Goal: Task Accomplishment & Management: Manage account settings

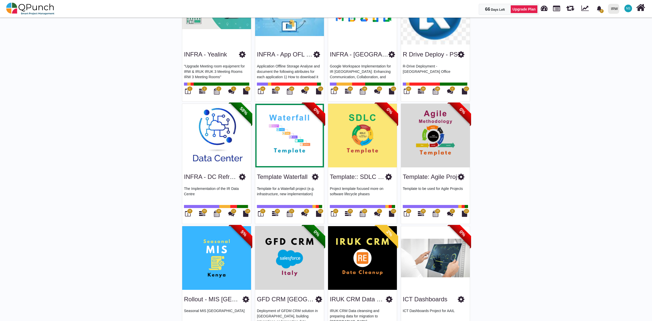
scroll to position [842, 0]
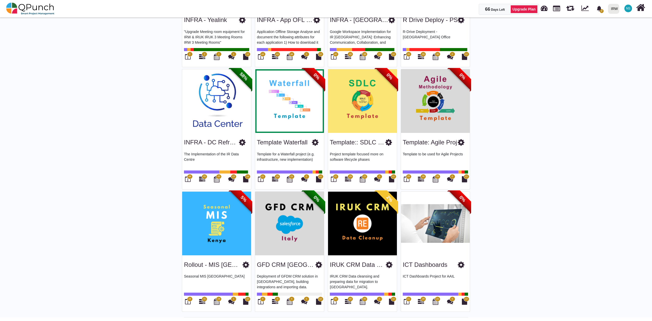
click at [278, 97] on img at bounding box center [289, 101] width 69 height 64
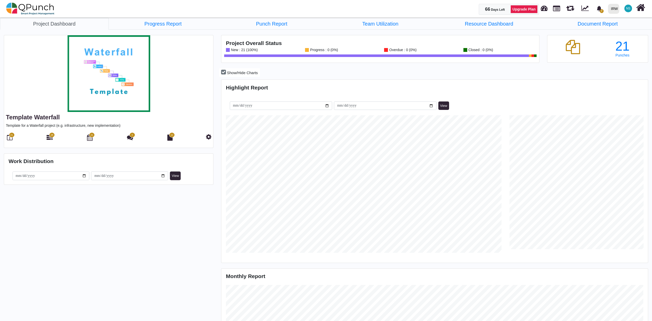
scroll to position [3, 0]
click at [170, 25] on link "Progress Report" at bounding box center [163, 24] width 109 height 12
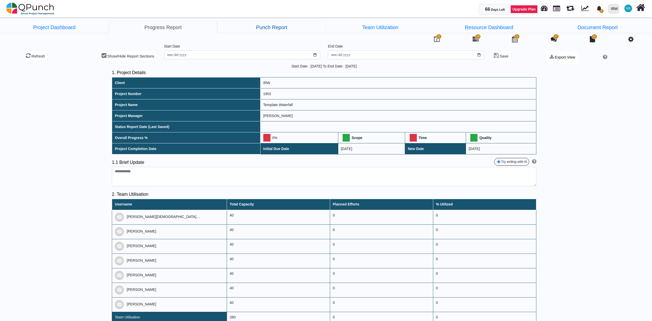
click at [286, 30] on link "Punch Report" at bounding box center [271, 27] width 109 height 12
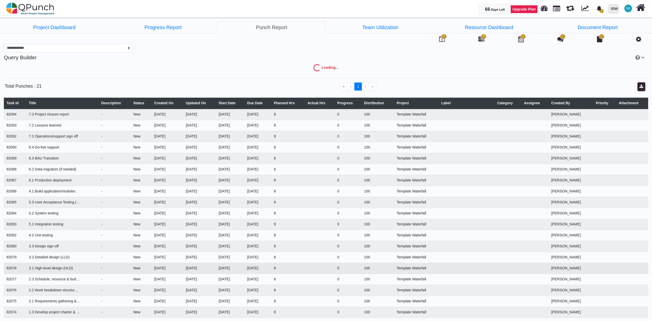
select select "***"
select select "****"
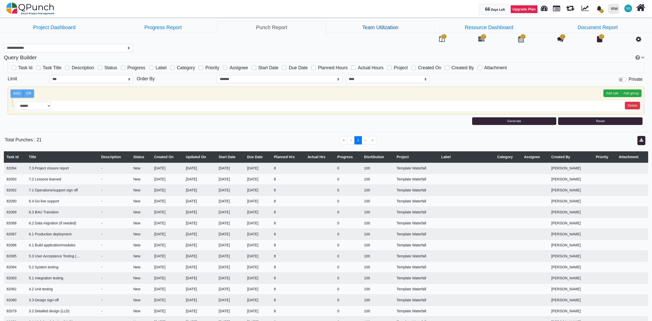
click at [394, 25] on link "Team Utilization" at bounding box center [380, 27] width 109 height 12
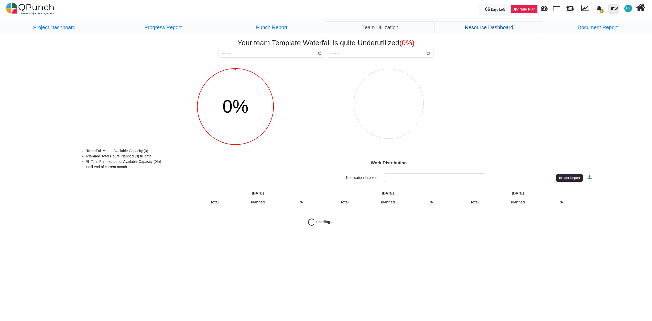
click at [496, 28] on link "Resource Dashboard" at bounding box center [489, 27] width 109 height 12
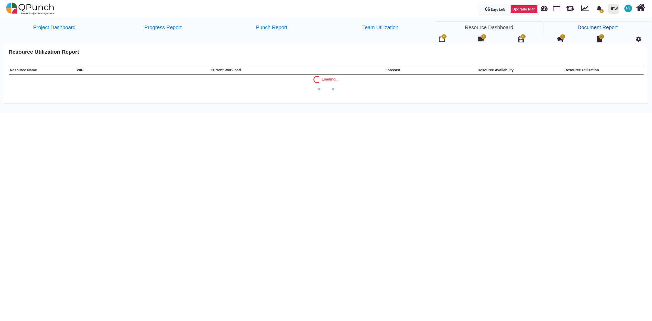
click at [613, 28] on link "Document Report" at bounding box center [597, 27] width 109 height 12
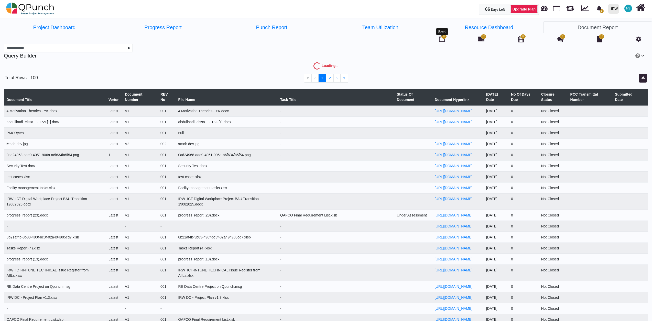
select select "***"
select select
select select "****"
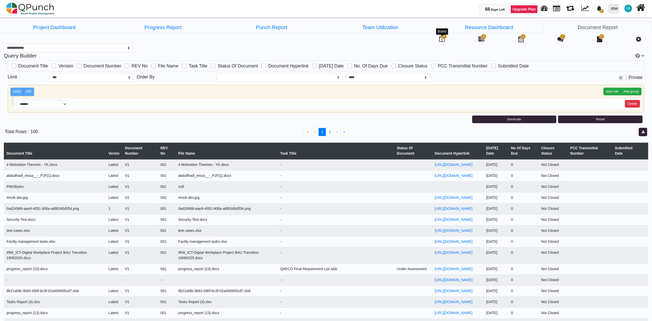
click at [443, 40] on icon at bounding box center [442, 39] width 6 height 6
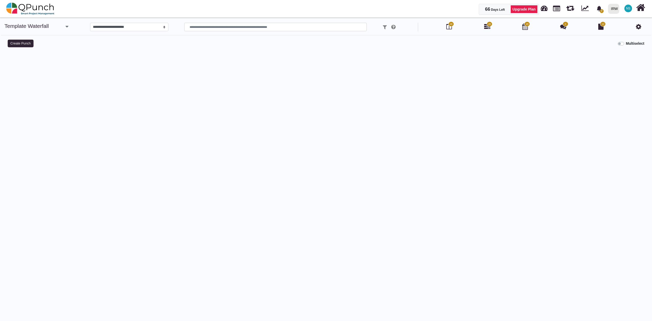
select select
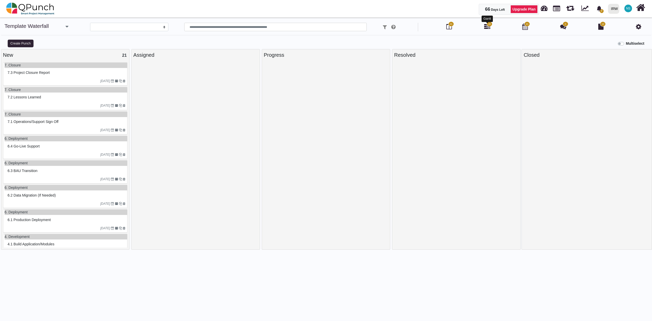
click at [487, 27] on icon at bounding box center [487, 27] width 6 height 6
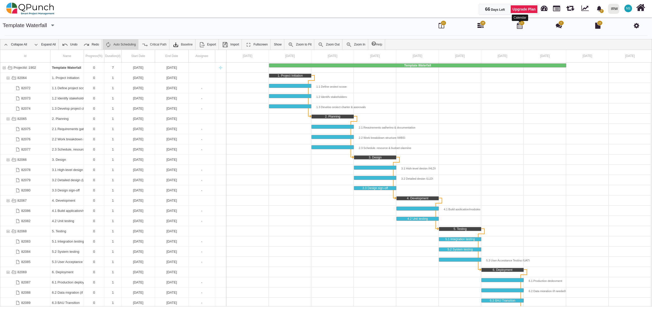
click at [520, 27] on icon at bounding box center [520, 26] width 6 height 6
select select "****"
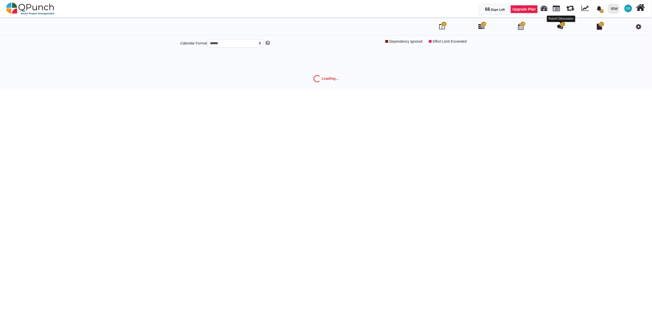
click at [560, 27] on icon at bounding box center [561, 27] width 6 height 6
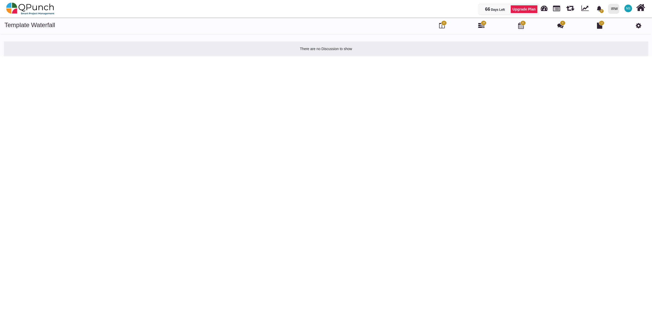
click at [639, 27] on icon at bounding box center [638, 26] width 5 height 6
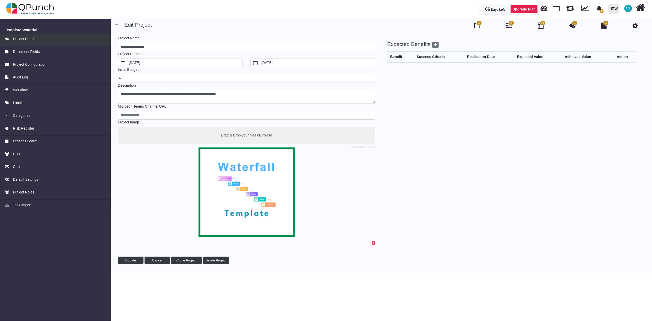
click at [32, 37] on span "Project Detail" at bounding box center [23, 38] width 21 height 5
click at [38, 66] on span "Project Configuration" at bounding box center [30, 64] width 34 height 5
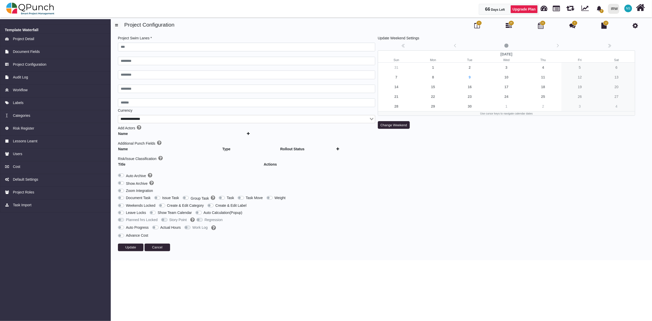
type input "***"
type input "********"
type input "******"
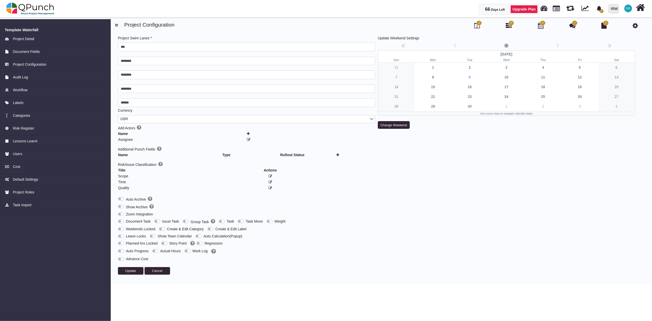
click at [191, 224] on label "Group Task" at bounding box center [203, 222] width 24 height 6
click at [134, 272] on span "Update" at bounding box center [130, 271] width 11 height 4
click at [31, 131] on link "Risk Register" at bounding box center [55, 129] width 111 height 13
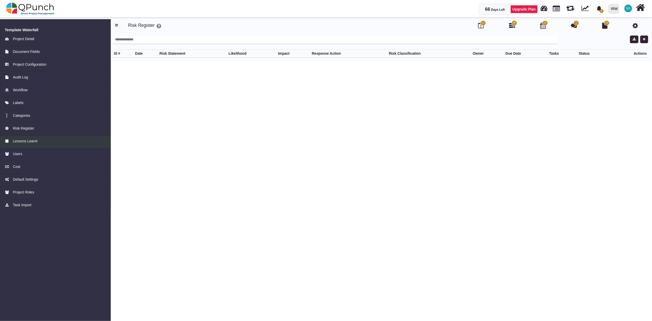
click at [40, 140] on div "Lessons Learnt" at bounding box center [55, 141] width 101 height 5
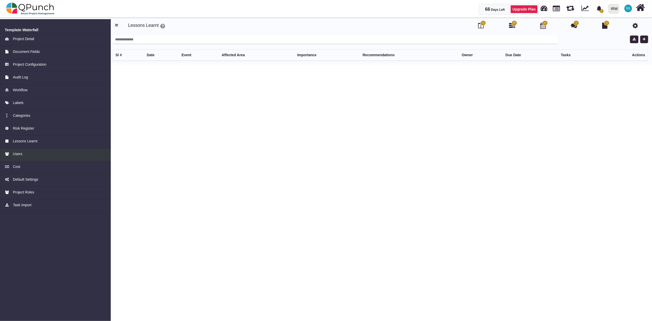
click at [18, 155] on span "Users" at bounding box center [17, 154] width 9 height 5
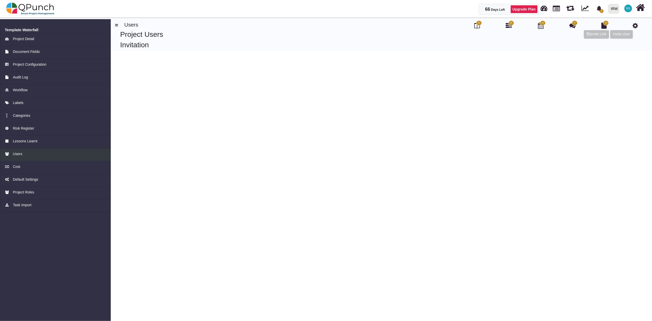
click at [23, 155] on div "Users" at bounding box center [55, 154] width 101 height 5
click at [34, 178] on span "Default Settings" at bounding box center [25, 179] width 25 height 5
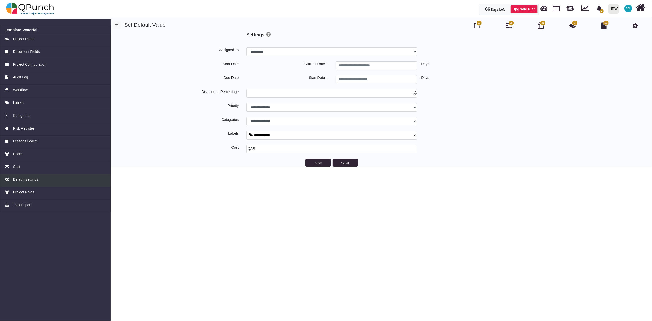
select select
click at [26, 192] on span "Project Roles" at bounding box center [23, 192] width 21 height 5
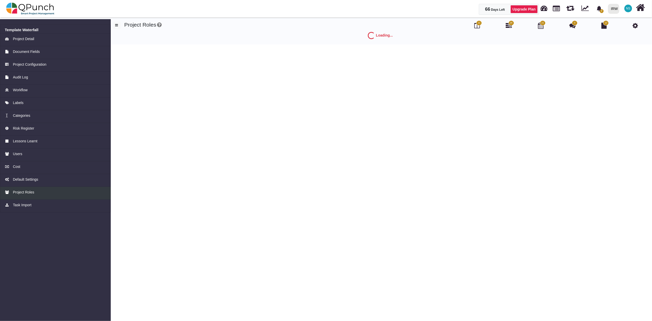
click at [28, 190] on span "Project Roles" at bounding box center [23, 192] width 21 height 5
click at [28, 194] on span "Project Roles" at bounding box center [23, 192] width 21 height 5
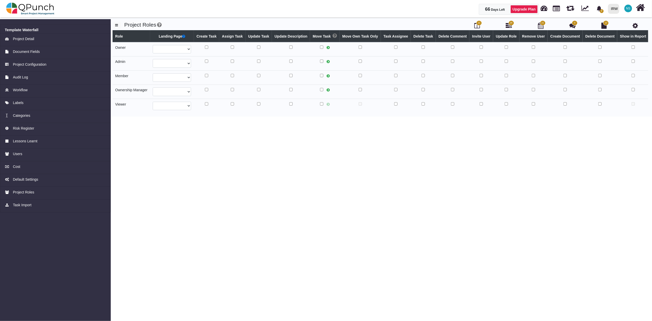
select select
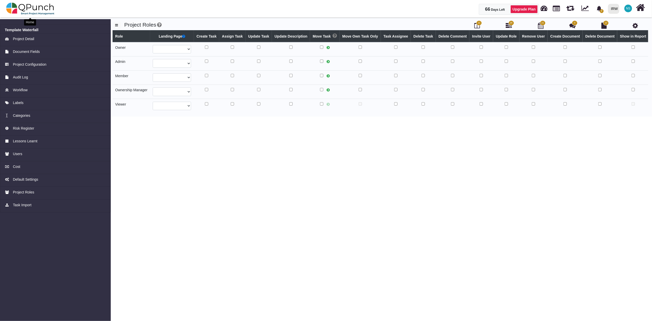
click at [34, 8] on img at bounding box center [30, 8] width 48 height 15
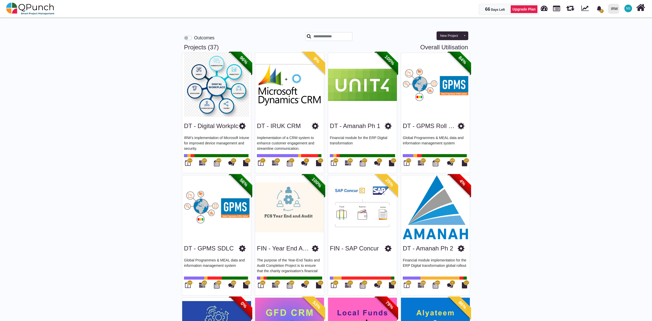
click at [212, 88] on img at bounding box center [216, 85] width 69 height 64
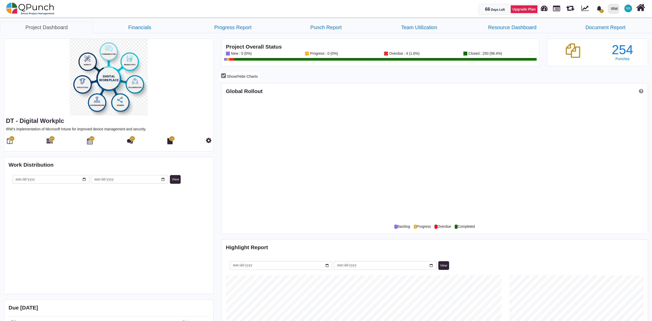
scroll to position [137, 142]
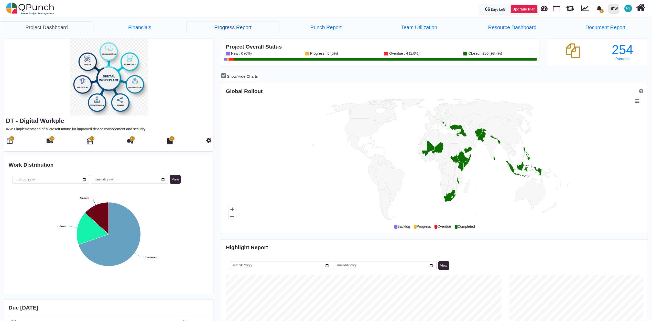
click at [235, 29] on link "Progress Report" at bounding box center [232, 27] width 93 height 12
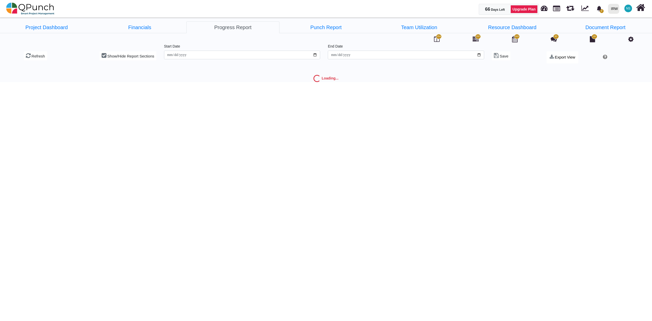
type input "**********"
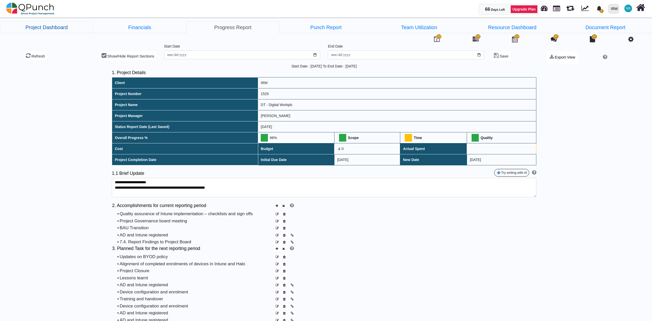
click at [64, 30] on link "Project Dashboard" at bounding box center [46, 27] width 93 height 12
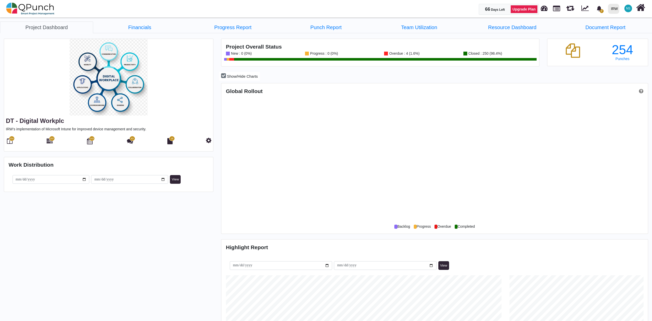
scroll to position [137, 142]
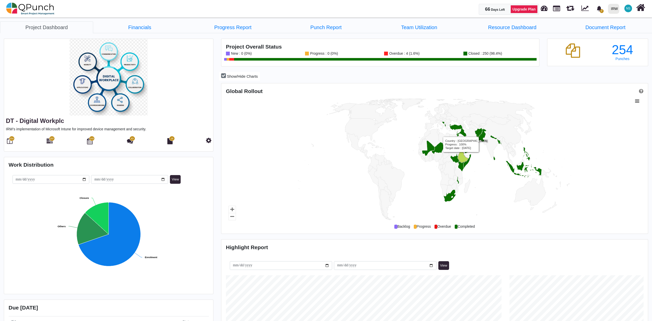
click at [461, 157] on icon "Country, map 1 of 1 with 216 areas." at bounding box center [463, 157] width 12 height 12
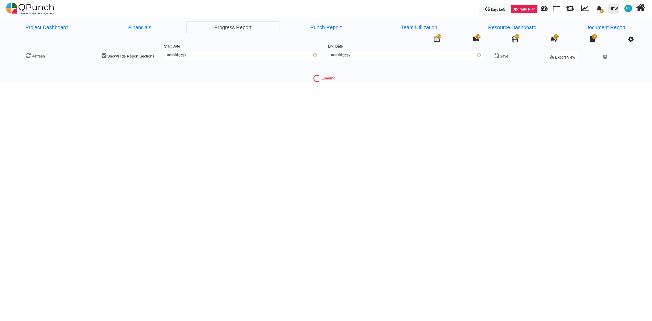
type input "**********"
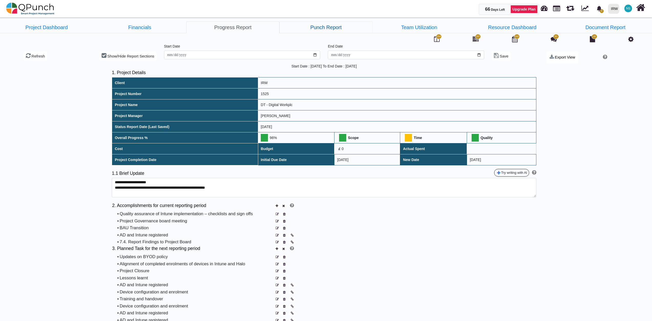
click at [334, 29] on link "Punch Report" at bounding box center [325, 27] width 93 height 12
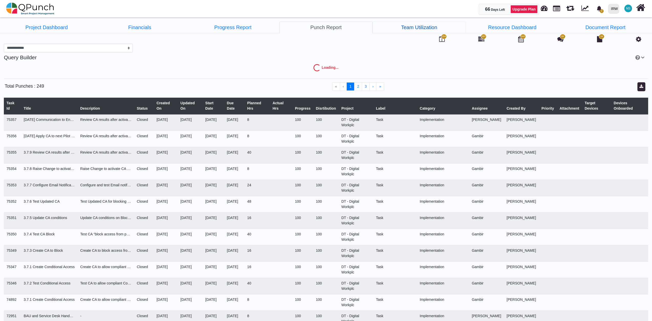
click at [421, 28] on link "Team Utilization" at bounding box center [419, 27] width 93 height 12
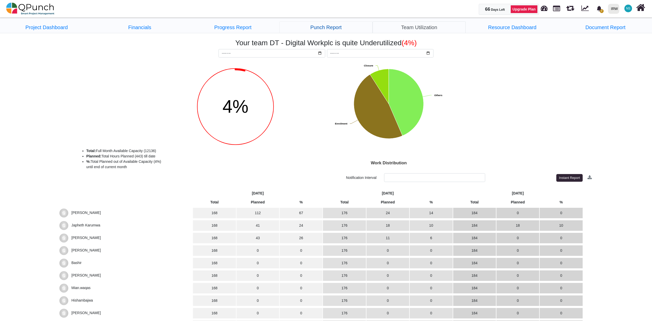
click at [336, 28] on link "Punch Report" at bounding box center [325, 27] width 93 height 12
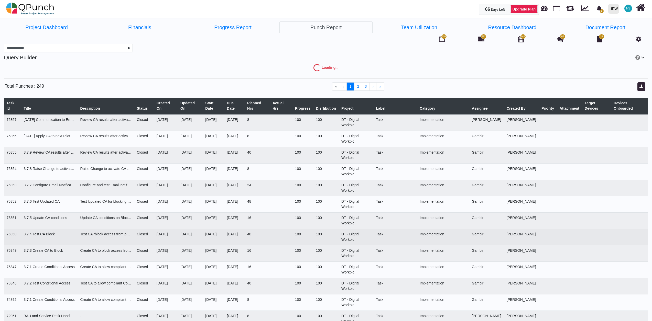
select select "***"
select select "****"
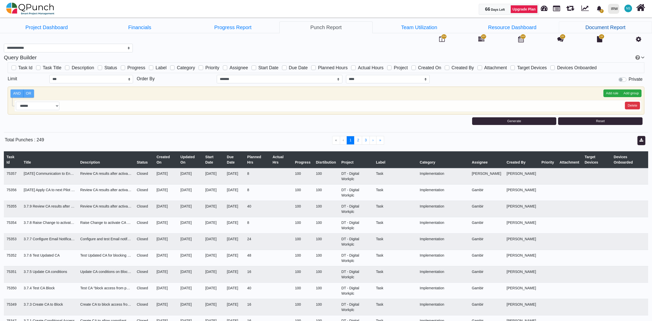
click at [603, 26] on link "Document Report" at bounding box center [605, 27] width 93 height 12
select select
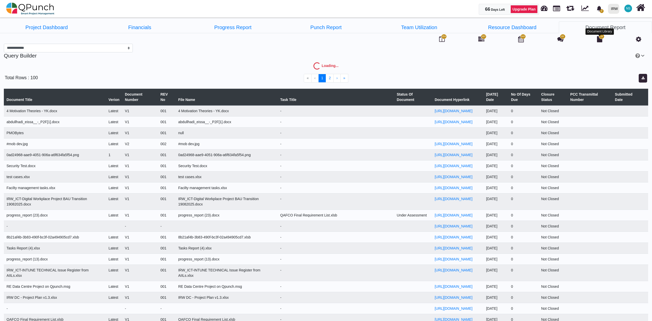
click at [598, 38] on icon at bounding box center [599, 39] width 5 height 6
select select "***"
select select
select select "****"
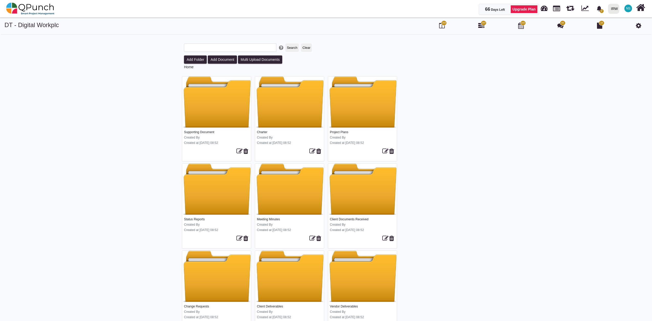
click at [564, 26] on div "83" at bounding box center [560, 25] width 8 height 9
click at [561, 27] on icon at bounding box center [560, 26] width 6 height 6
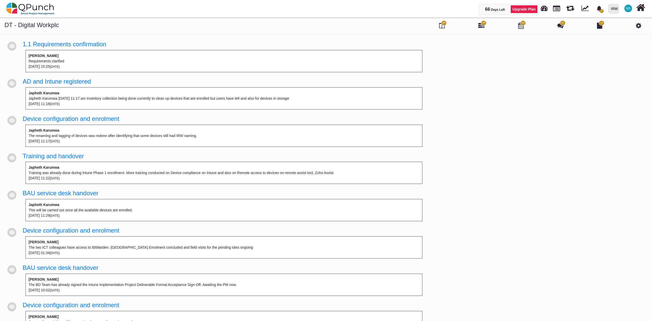
click at [481, 24] on span "297" at bounding box center [484, 22] width 6 height 5
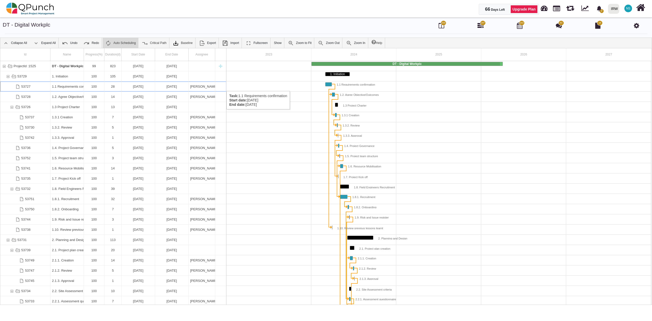
click at [68, 86] on div "1.1 Requirements confirmation" at bounding box center [67, 87] width 30 height 10
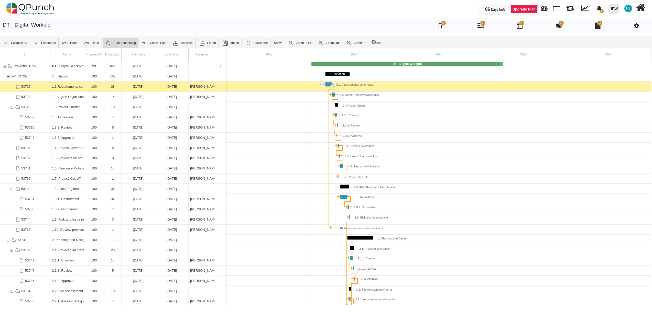
click at [68, 87] on div "1.1 Requirements confirmation" at bounding box center [67, 87] width 30 height 10
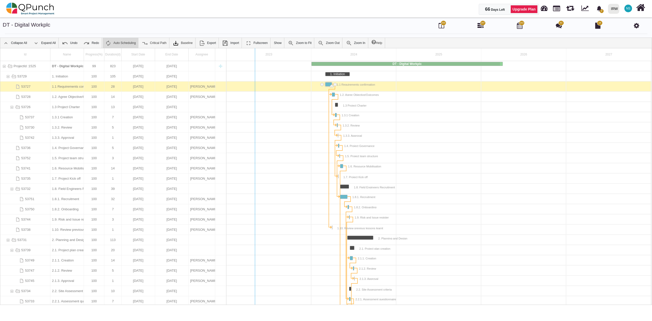
drag, startPoint x: 230, startPoint y: 55, endPoint x: 253, endPoint y: 53, distance: 23.4
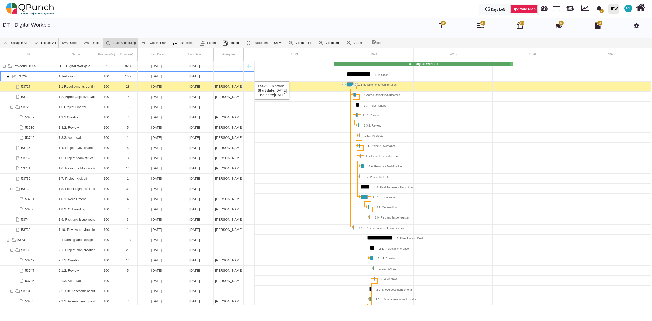
click at [154, 76] on div "[DATE]" at bounding box center [156, 76] width 35 height 10
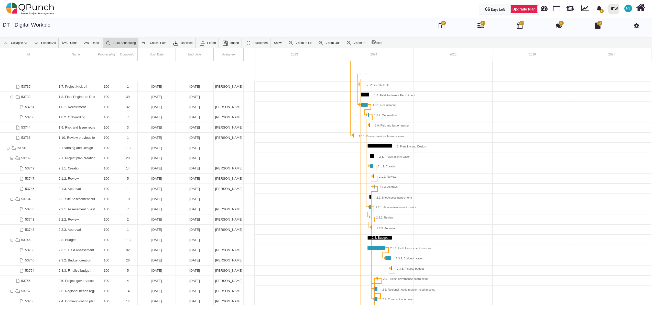
scroll to position [123, 0]
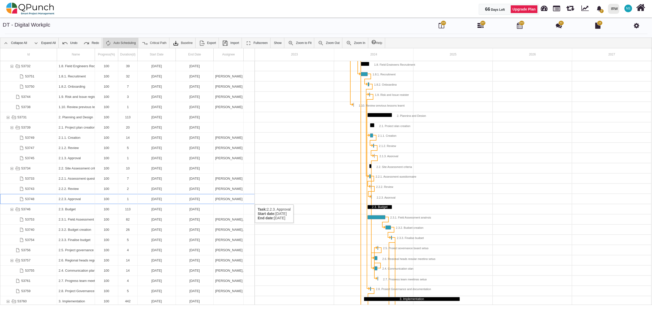
click at [44, 200] on div "53748" at bounding box center [28, 199] width 57 height 10
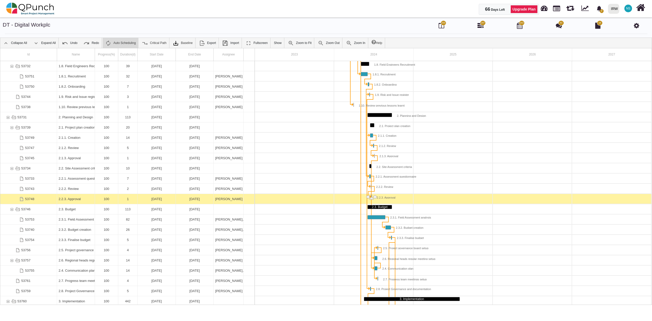
click at [44, 200] on div "53748" at bounding box center [28, 199] width 57 height 10
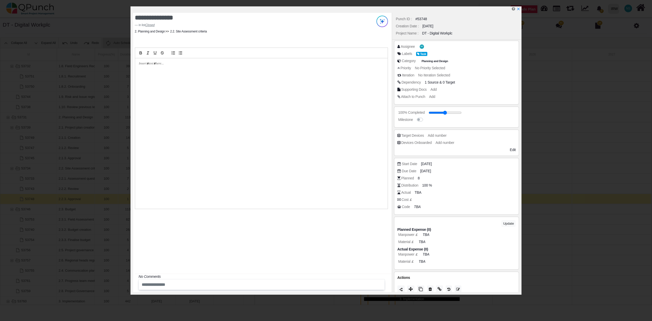
drag, startPoint x: 141, startPoint y: 66, endPoint x: 193, endPoint y: 89, distance: 57.6
click at [193, 89] on div at bounding box center [261, 133] width 253 height 151
click at [148, 284] on input "text" at bounding box center [248, 285] width 216 height 8
click at [431, 63] on span "Planning and Design" at bounding box center [435, 61] width 29 height 4
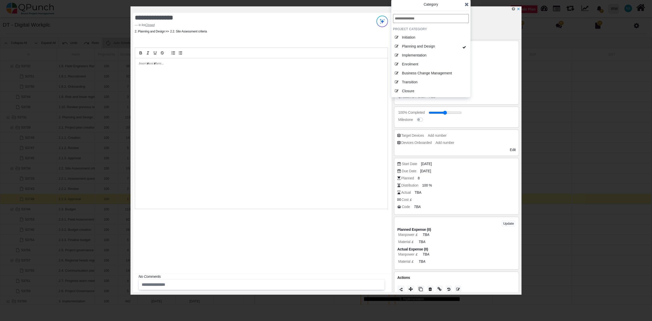
click at [521, 80] on div "**********" at bounding box center [326, 150] width 391 height 289
click at [467, 5] on icon at bounding box center [467, 4] width 4 height 5
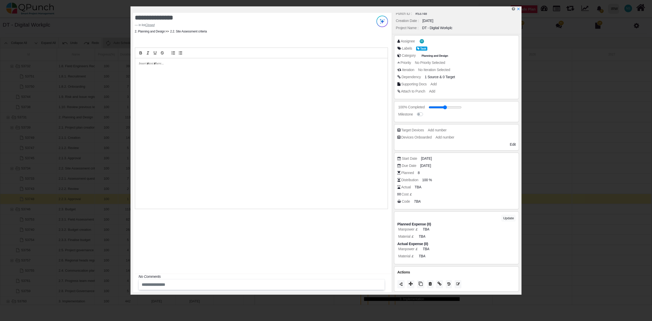
scroll to position [7, 0]
click at [418, 189] on span "TBA" at bounding box center [418, 186] width 7 height 5
click at [519, 8] on icon "x" at bounding box center [518, 9] width 4 height 4
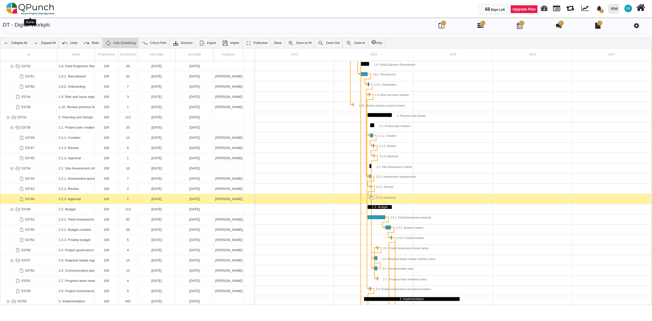
click at [42, 9] on img at bounding box center [30, 8] width 48 height 15
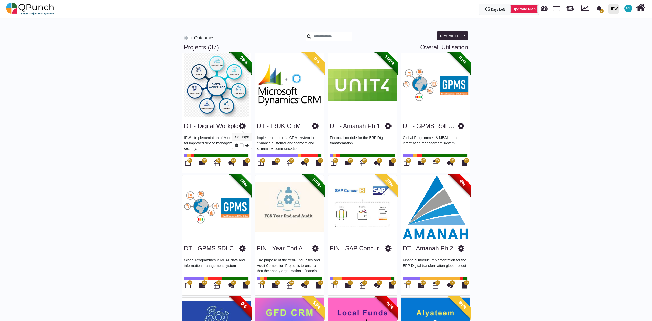
click at [243, 126] on icon at bounding box center [242, 126] width 7 height 8
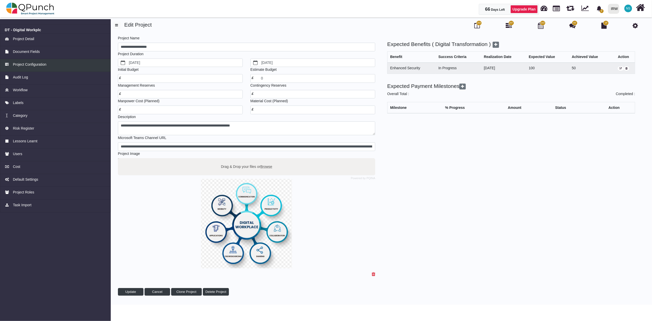
click at [30, 62] on span "Project Configuration" at bounding box center [30, 64] width 34 height 5
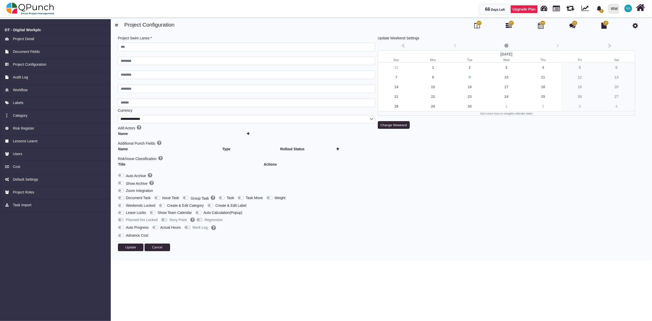
type input "***"
type input "********"
type input "******"
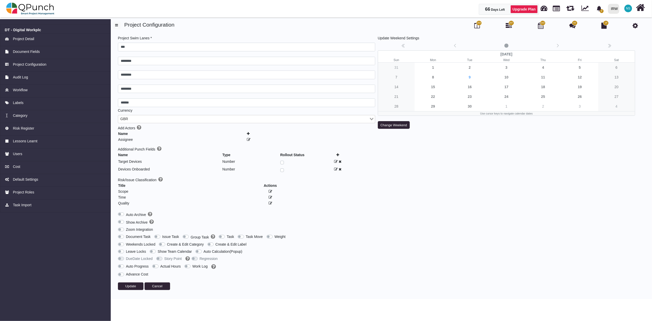
click at [191, 236] on label "Group Task" at bounding box center [203, 237] width 24 height 6
click at [135, 288] on span "Update" at bounding box center [130, 287] width 11 height 4
click at [139, 290] on button "Update" at bounding box center [131, 287] width 26 height 8
click at [42, 7] on img at bounding box center [30, 8] width 48 height 15
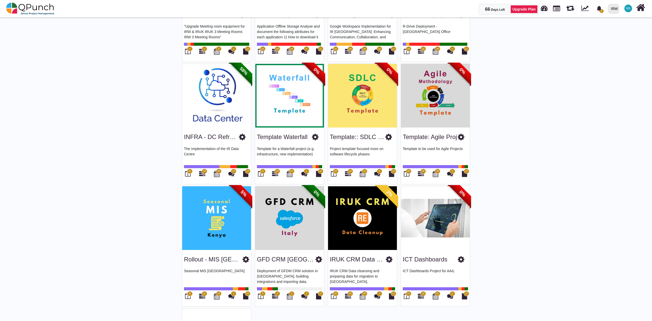
scroll to position [790, 0]
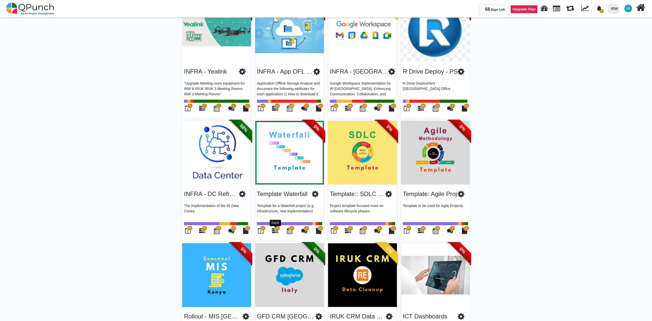
click at [273, 232] on icon at bounding box center [275, 231] width 6 height 6
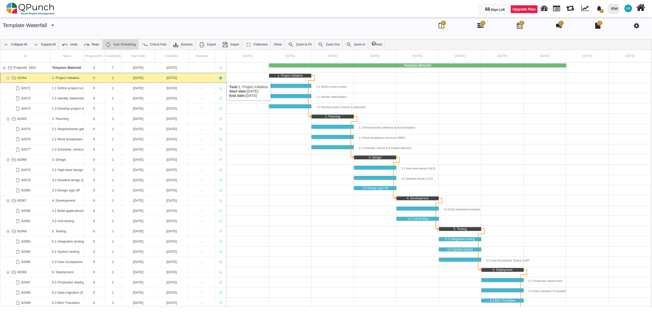
click at [8, 77] on div "82064" at bounding box center [8, 78] width 5 height 10
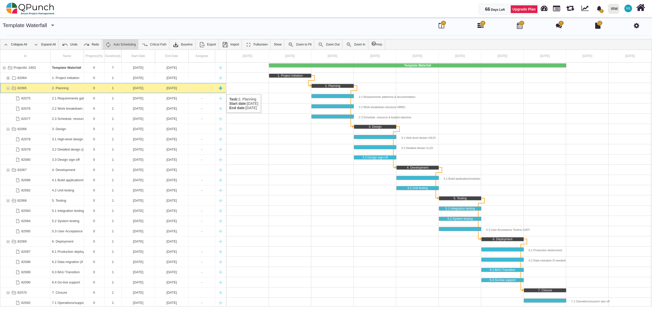
click at [8, 88] on div "82065" at bounding box center [8, 88] width 5 height 10
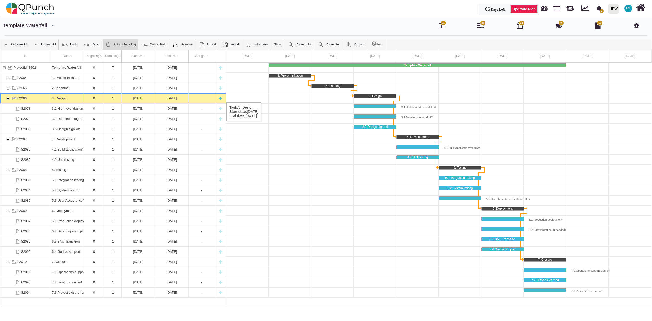
click at [8, 98] on div "82066" at bounding box center [8, 98] width 5 height 10
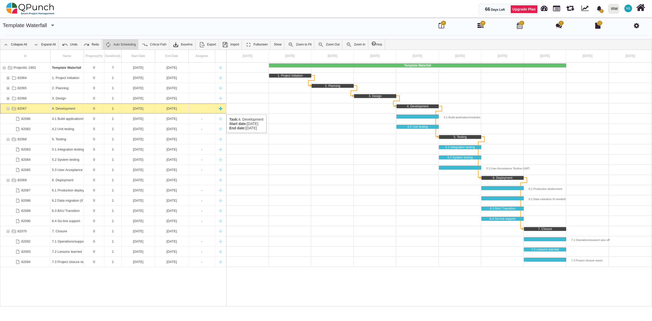
click at [6, 110] on div "82067" at bounding box center [8, 109] width 5 height 10
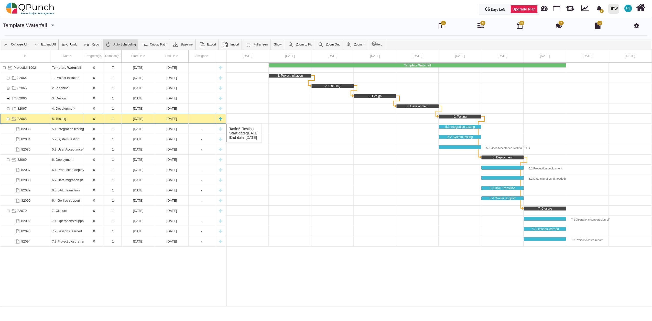
click at [8, 119] on div "82068" at bounding box center [8, 119] width 5 height 10
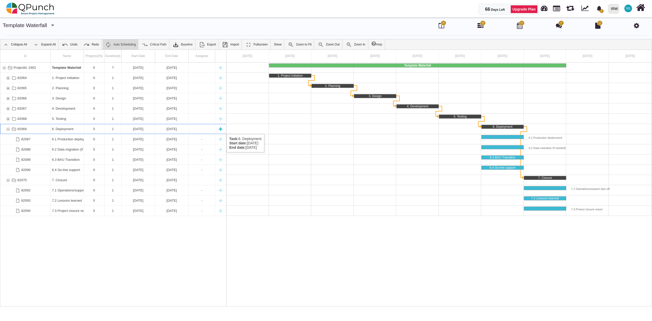
click at [8, 129] on div "82069" at bounding box center [8, 129] width 5 height 10
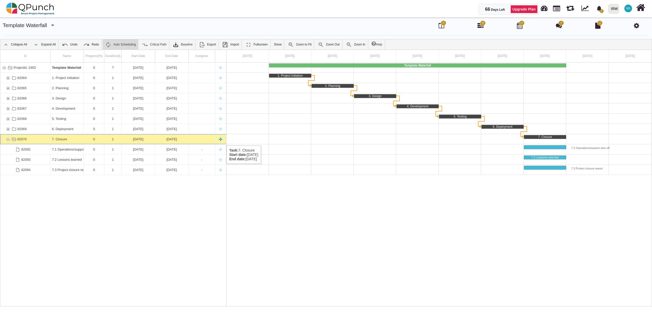
click at [7, 140] on div "82070" at bounding box center [8, 139] width 5 height 10
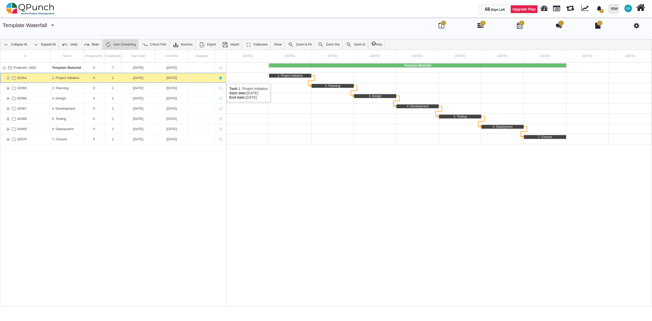
click at [9, 79] on div "82064" at bounding box center [8, 78] width 5 height 10
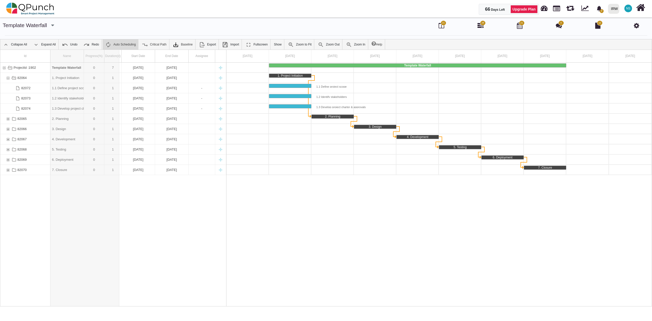
drag, startPoint x: 83, startPoint y: 57, endPoint x: 120, endPoint y: 56, distance: 36.6
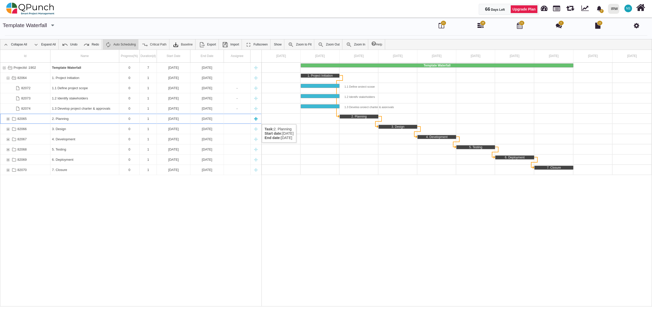
click at [8, 119] on div "82065" at bounding box center [8, 119] width 5 height 10
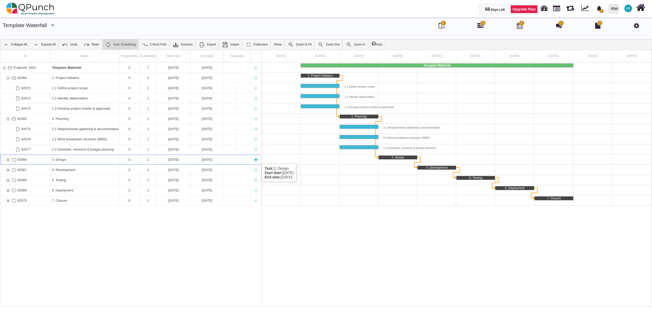
click at [5, 159] on div "82066" at bounding box center [4, 160] width 4 height 10
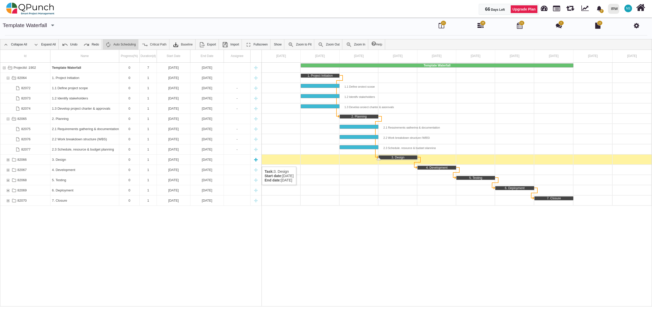
click at [9, 162] on div "82066" at bounding box center [8, 160] width 5 height 10
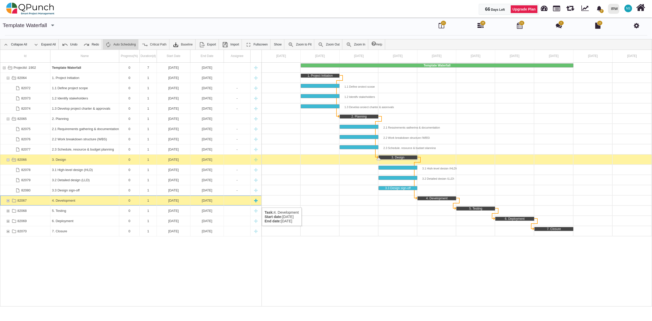
click at [6, 202] on div "82067" at bounding box center [8, 201] width 5 height 10
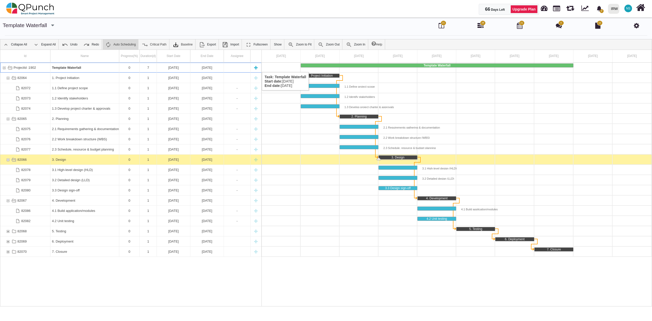
click at [6, 67] on div "ProjectId :1902" at bounding box center [4, 68] width 5 height 10
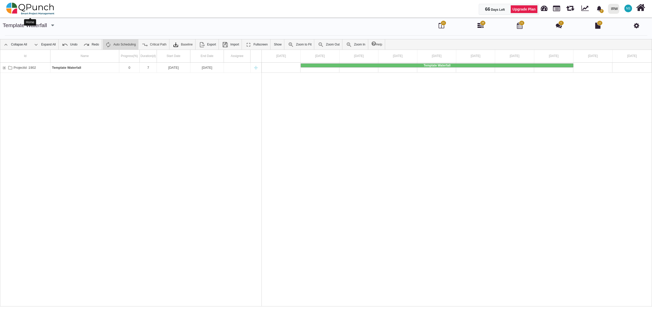
click at [29, 5] on img at bounding box center [30, 8] width 48 height 15
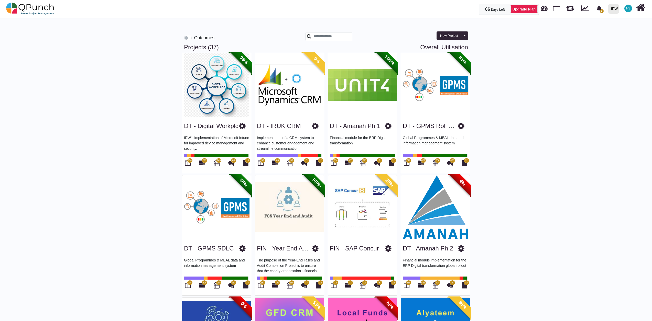
click at [627, 8] on span "NS" at bounding box center [628, 8] width 4 height 3
click at [618, 24] on link "Subscription Settings" at bounding box center [612, 23] width 45 height 7
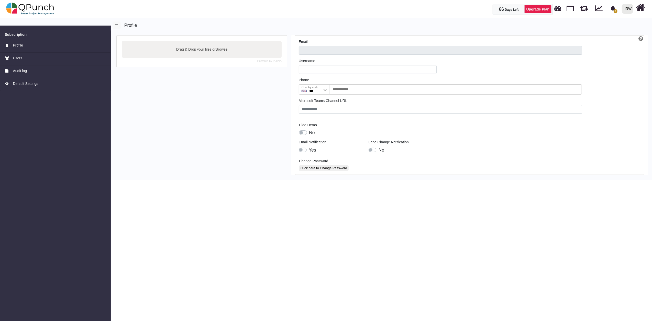
type input "**********"
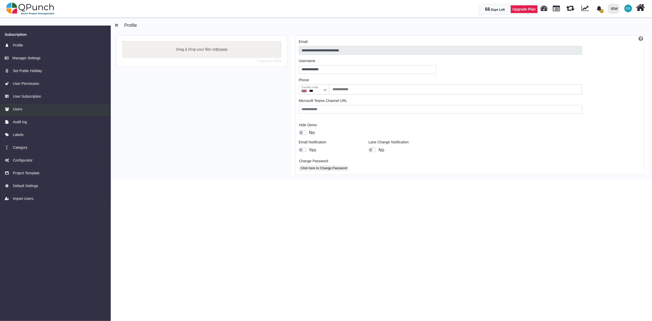
click at [18, 110] on span "Users" at bounding box center [17, 109] width 9 height 5
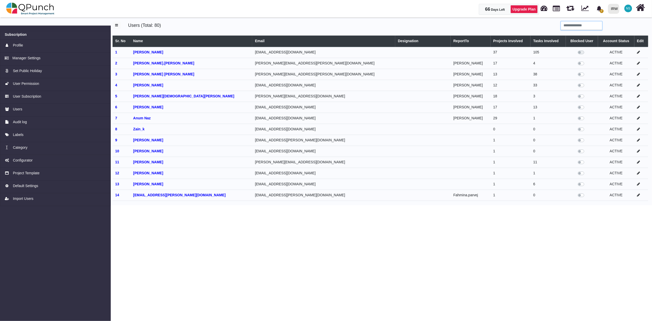
click at [570, 27] on input "search" at bounding box center [581, 25] width 41 height 9
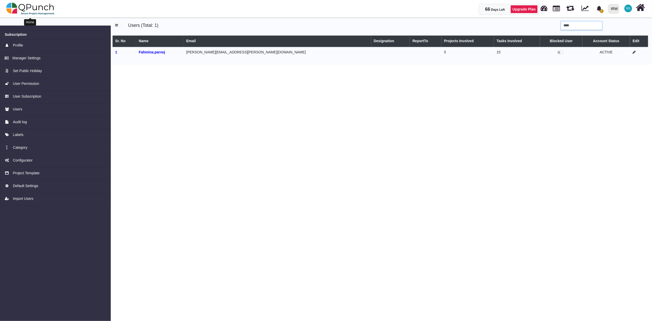
type input "****"
click at [41, 6] on img at bounding box center [30, 8] width 48 height 15
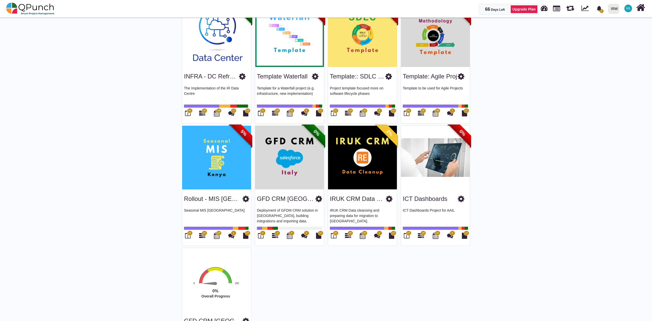
scroll to position [847, 0]
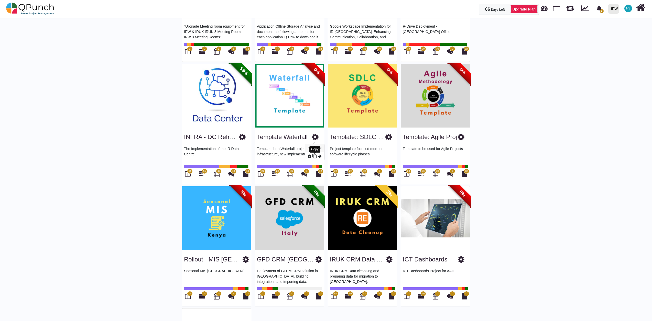
click at [316, 156] on icon at bounding box center [314, 156] width 4 height 4
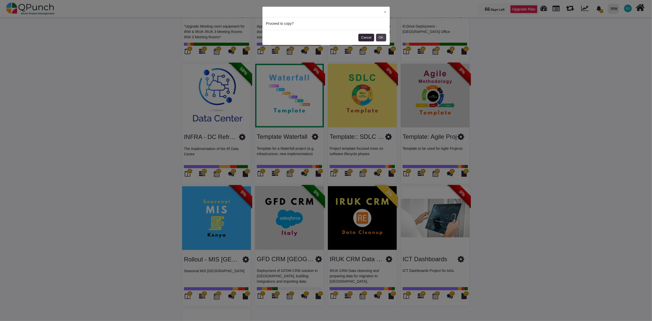
click at [382, 37] on button "OK" at bounding box center [381, 38] width 10 height 8
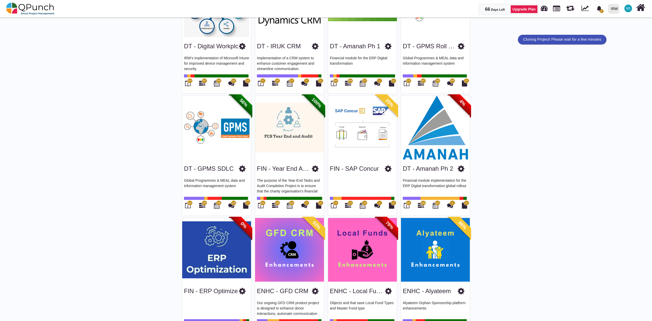
scroll to position [0, 0]
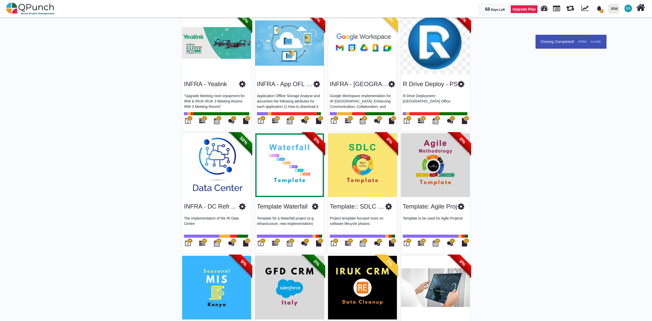
scroll to position [737, 0]
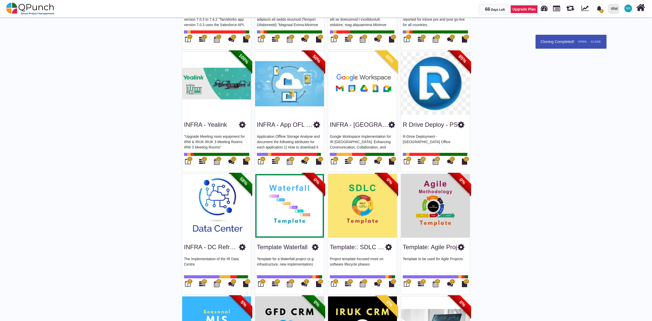
click at [626, 7] on span "NS" at bounding box center [628, 8] width 4 height 3
click at [622, 22] on link "Subscription Settings" at bounding box center [612, 23] width 45 height 7
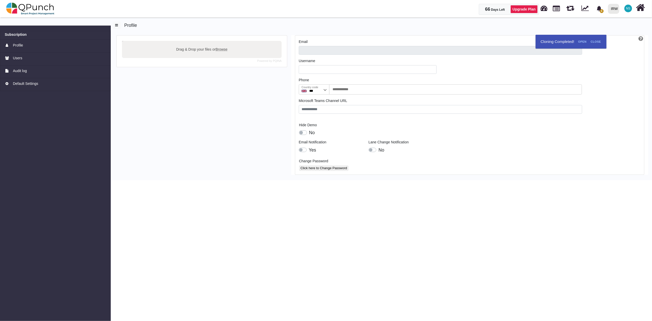
type input "**********"
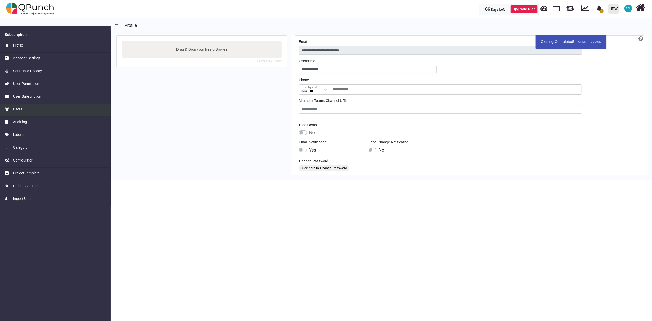
click at [18, 107] on span "Users" at bounding box center [17, 109] width 9 height 5
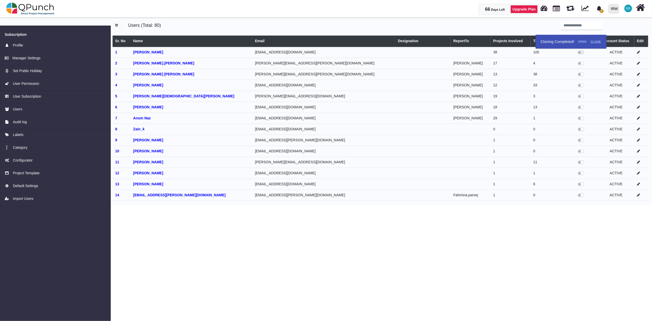
click at [598, 41] on link "Close" at bounding box center [596, 42] width 14 height 8
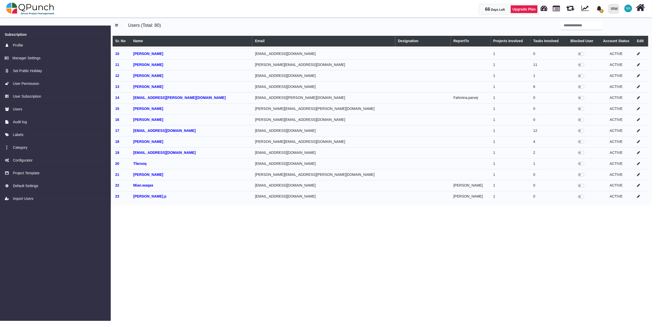
scroll to position [114, 0]
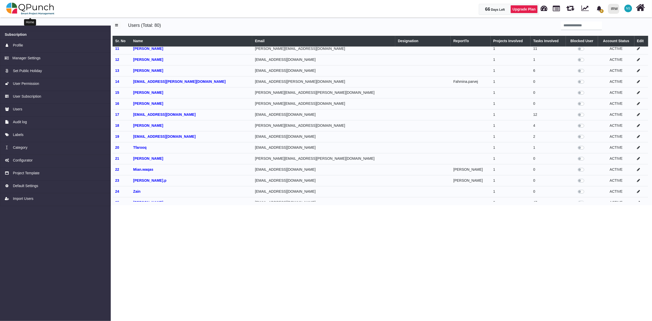
click at [45, 13] on img at bounding box center [30, 8] width 48 height 15
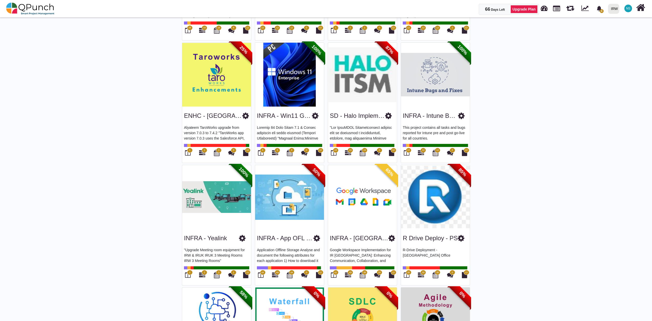
scroll to position [964, 0]
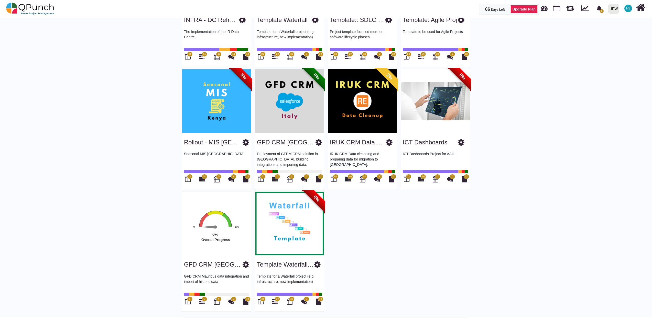
click at [318, 264] on icon at bounding box center [317, 265] width 7 height 8
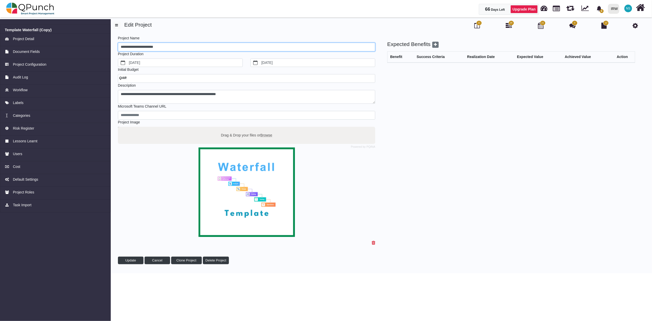
click at [171, 47] on input "**********" at bounding box center [246, 47] width 257 height 9
drag, startPoint x: 169, startPoint y: 48, endPoint x: 80, endPoint y: 42, distance: 89.2
click at [80, 42] on div "**********" at bounding box center [326, 144] width 652 height 257
type input "**********"
click at [130, 261] on span "Update" at bounding box center [130, 261] width 11 height 4
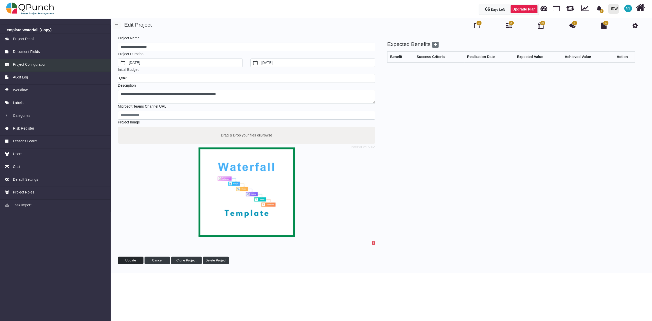
click at [30, 63] on span "Project Configuration" at bounding box center [30, 64] width 34 height 5
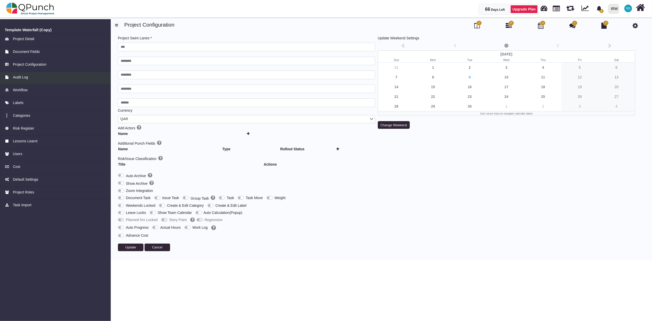
type input "***"
type input "********"
type input "******"
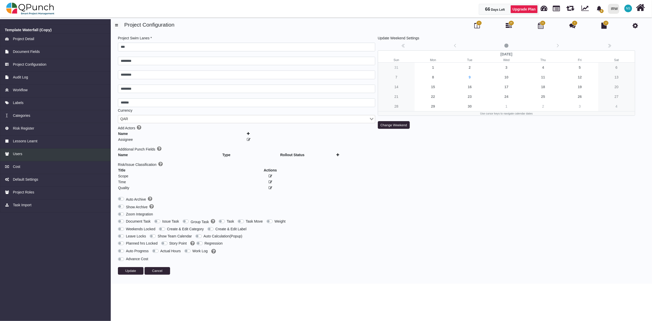
click at [20, 154] on span "Users" at bounding box center [17, 154] width 9 height 5
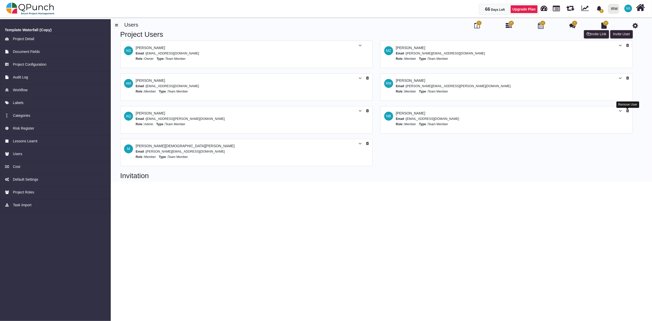
click at [629, 113] on icon at bounding box center [627, 111] width 3 height 4
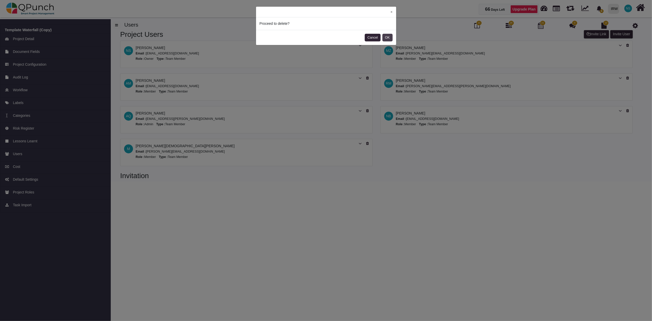
click at [388, 39] on button "OK" at bounding box center [388, 38] width 10 height 8
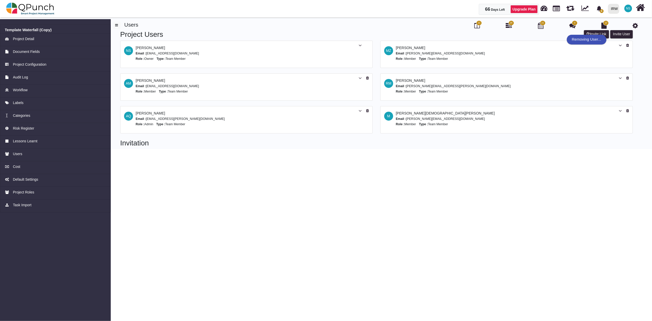
click at [367, 145] on h2 "Invitation" at bounding box center [376, 143] width 513 height 9
click at [627, 112] on icon at bounding box center [627, 111] width 3 height 4
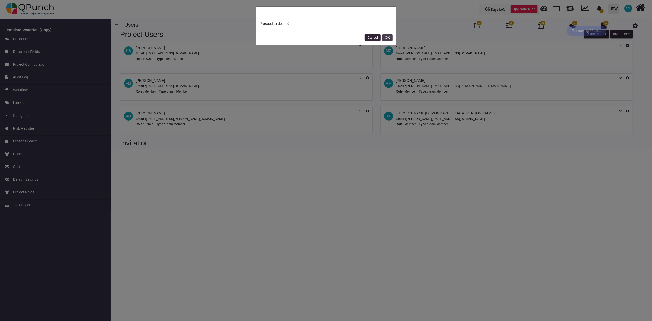
click at [388, 38] on button "OK" at bounding box center [388, 38] width 10 height 8
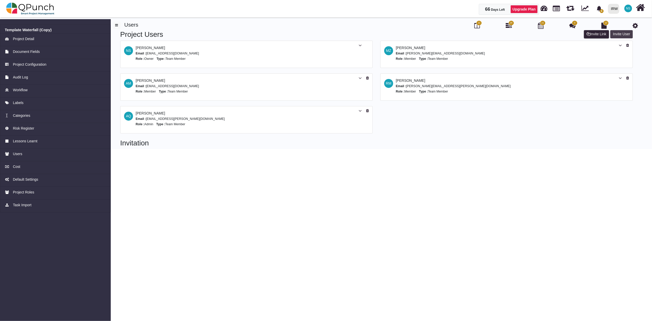
click at [628, 33] on button "Invite User" at bounding box center [622, 34] width 23 height 8
select select "*"
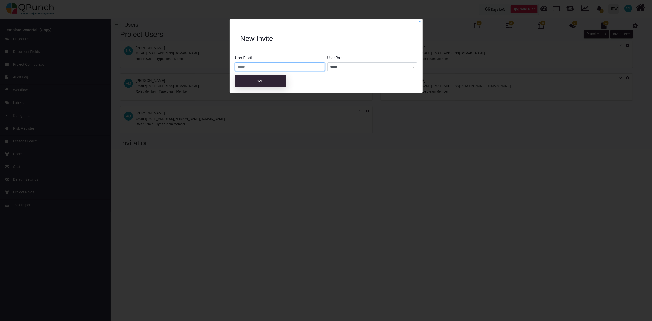
click at [245, 64] on input "email" at bounding box center [280, 66] width 90 height 9
type input "**********"
click at [345, 68] on select "**********" at bounding box center [373, 66] width 90 height 9
select select "*"
click at [328, 62] on select "**********" at bounding box center [373, 66] width 90 height 9
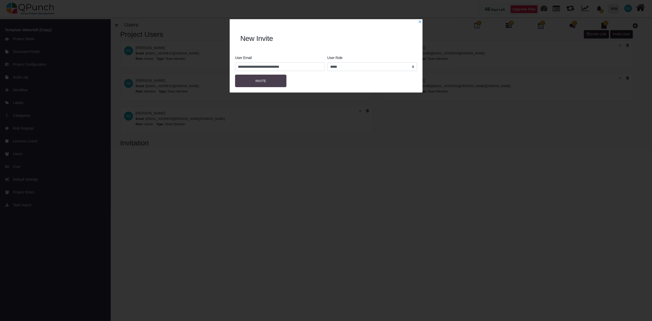
click at [268, 79] on button "Invite" at bounding box center [261, 81] width 52 height 13
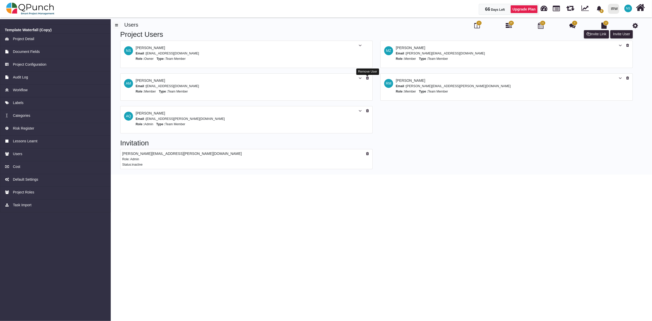
click at [367, 77] on icon at bounding box center [367, 78] width 3 height 4
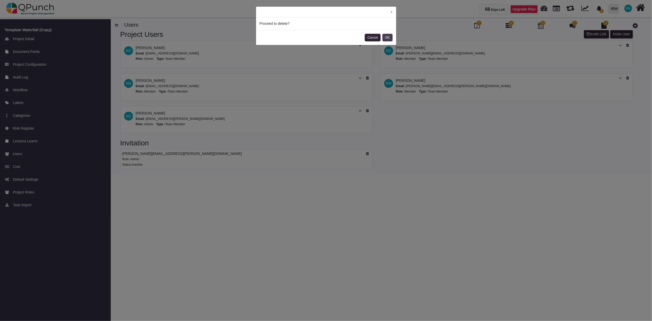
click at [387, 39] on button "OK" at bounding box center [388, 38] width 10 height 8
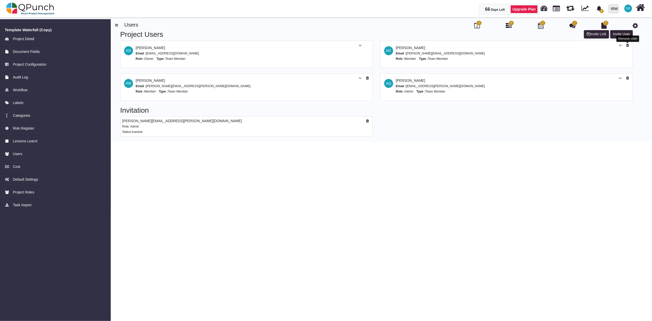
click at [628, 46] on icon at bounding box center [627, 46] width 3 height 4
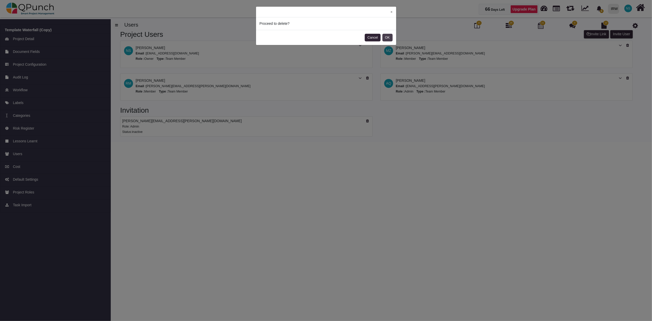
click at [388, 38] on button "OK" at bounding box center [388, 38] width 10 height 8
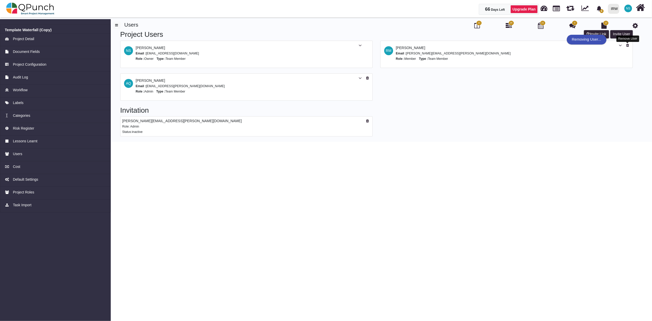
click at [627, 46] on icon at bounding box center [627, 46] width 3 height 4
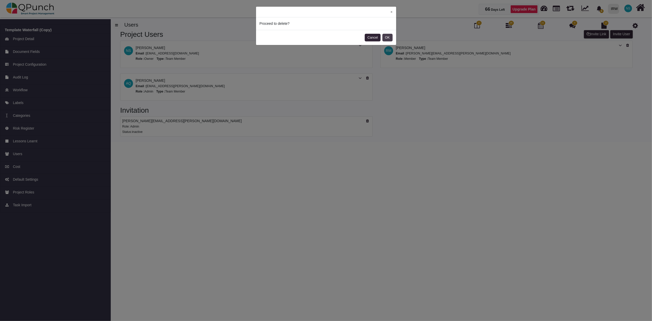
click at [388, 38] on button "OK" at bounding box center [388, 38] width 10 height 8
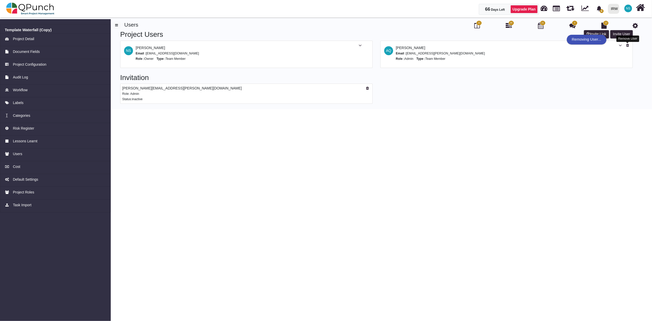
click at [628, 45] on icon at bounding box center [627, 46] width 3 height 4
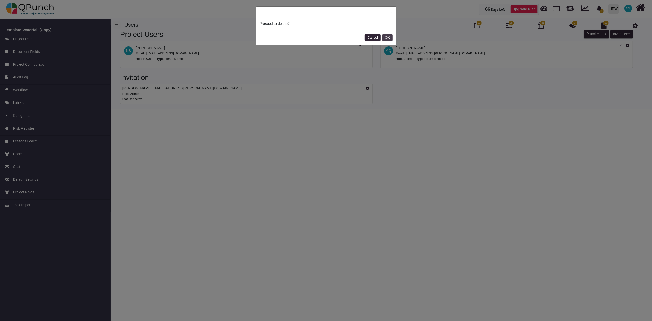
click at [389, 37] on button "OK" at bounding box center [388, 38] width 10 height 8
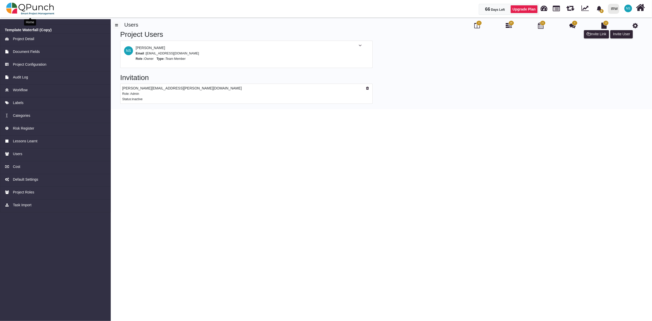
click at [42, 4] on img at bounding box center [30, 8] width 48 height 15
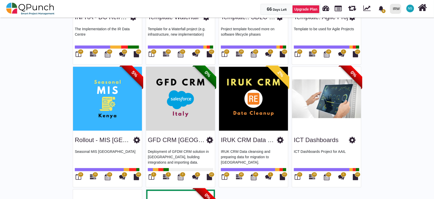
scroll to position [1082, 0]
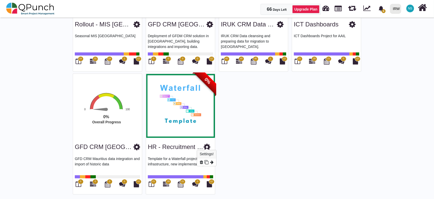
click at [206, 143] on icon at bounding box center [206, 147] width 7 height 8
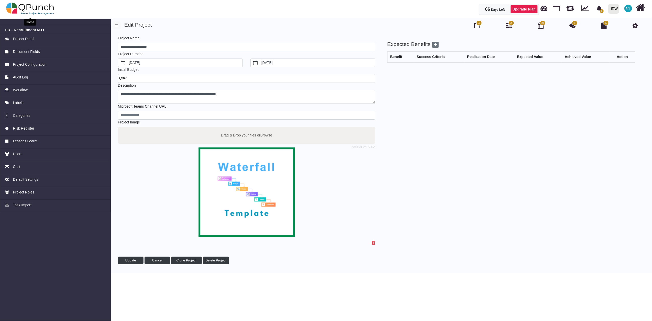
click at [35, 6] on img at bounding box center [30, 8] width 48 height 15
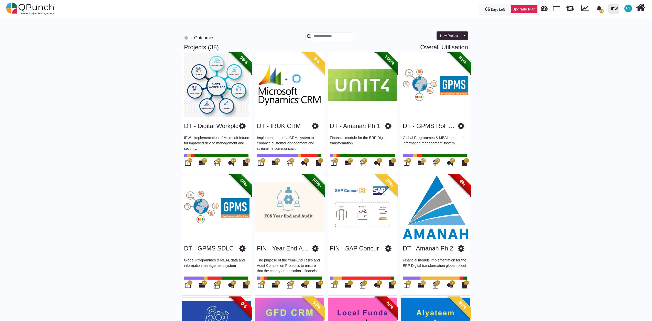
click at [194, 39] on label "Outcomes" at bounding box center [204, 38] width 20 height 7
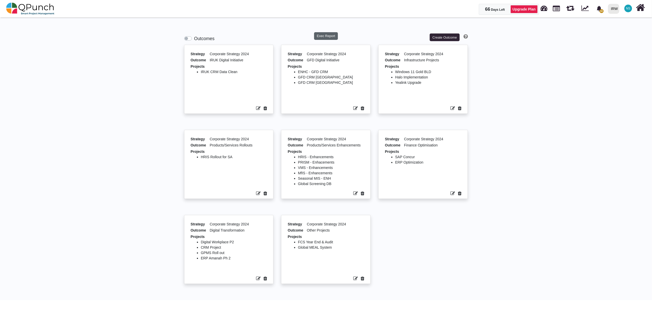
click at [329, 37] on button "Exec Report" at bounding box center [326, 36] width 24 height 8
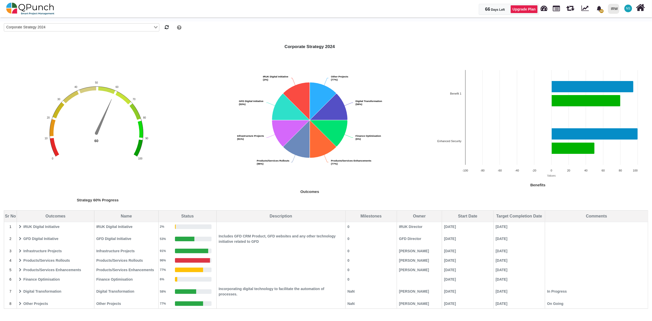
click at [47, 229] on span "IRUK Digital Initiative" at bounding box center [55, 227] width 77 height 9
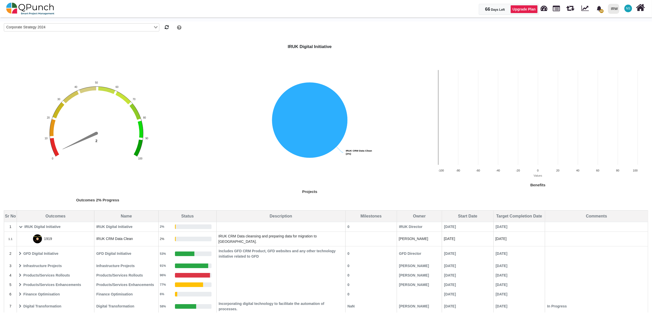
click at [19, 228] on icon at bounding box center [21, 227] width 4 height 4
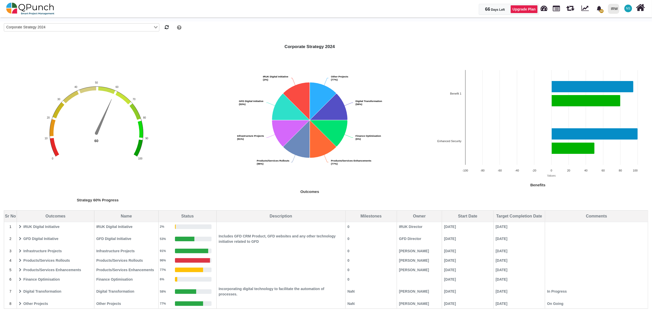
click at [19, 291] on span "Digital Transformation" at bounding box center [55, 291] width 77 height 9
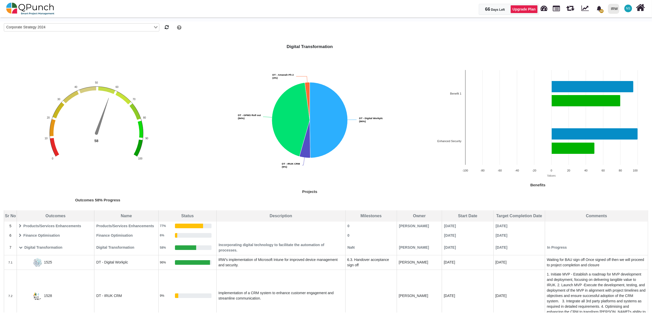
scroll to position [57, 0]
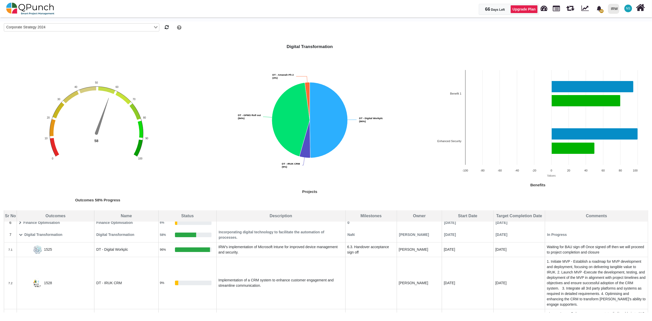
click at [19, 235] on icon at bounding box center [21, 235] width 4 height 4
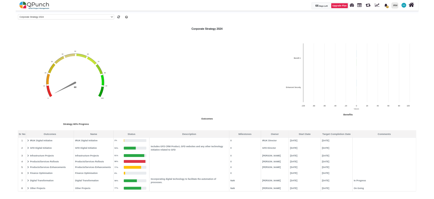
scroll to position [0, 0]
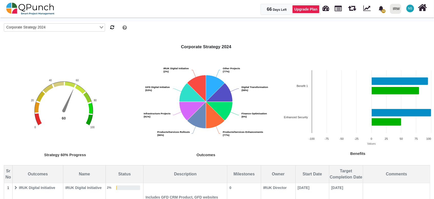
click at [409, 10] on span "NS" at bounding box center [410, 8] width 4 height 3
click at [388, 25] on link "Subscription Settings" at bounding box center [394, 23] width 45 height 7
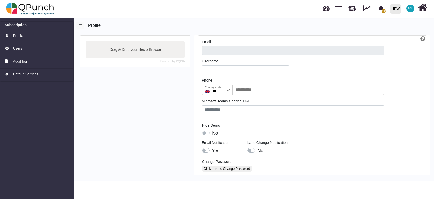
type input "**********"
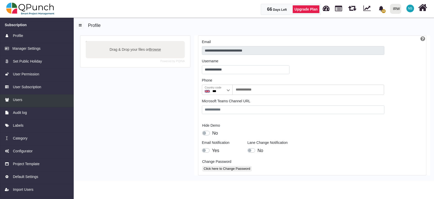
click at [16, 99] on span "Users" at bounding box center [17, 99] width 9 height 5
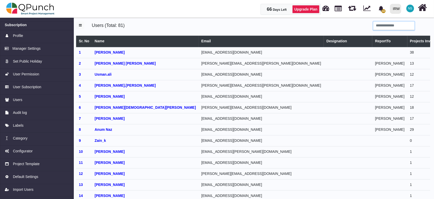
click at [387, 27] on input "search" at bounding box center [393, 25] width 41 height 9
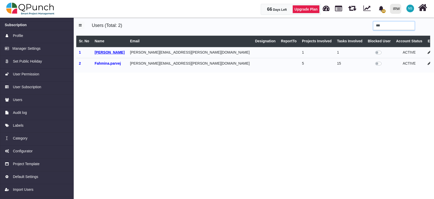
type input "***"
click at [115, 52] on b "[PERSON_NAME]" at bounding box center [110, 52] width 30 height 4
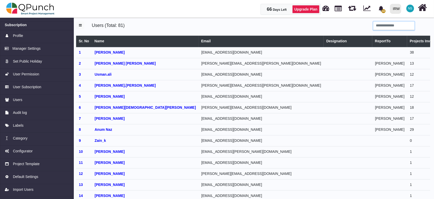
click at [390, 26] on input "search" at bounding box center [393, 25] width 41 height 9
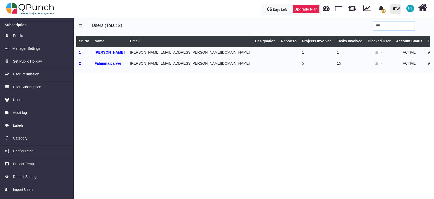
type input "****"
click at [428, 53] on icon at bounding box center [429, 52] width 3 height 4
select select
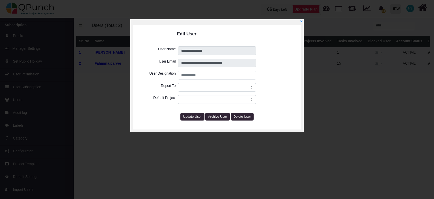
select select
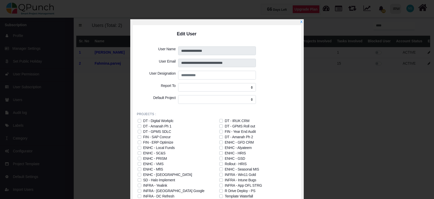
scroll to position [46, 0]
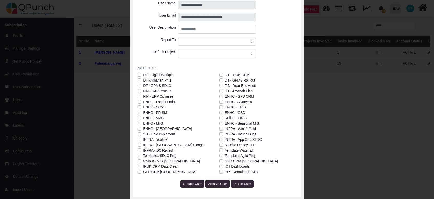
click at [225, 167] on label "ICT Dashboards" at bounding box center [237, 166] width 25 height 5
click at [225, 162] on label "GFD CRM [GEOGRAPHIC_DATA]" at bounding box center [251, 160] width 53 height 5
click at [225, 157] on label "Template: Agile Proj" at bounding box center [240, 155] width 30 height 5
click at [225, 155] on label "Template: Agile Proj" at bounding box center [240, 155] width 30 height 5
click at [225, 160] on label "GFD CRM [GEOGRAPHIC_DATA]" at bounding box center [251, 160] width 53 height 5
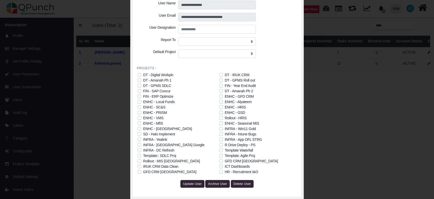
click at [225, 166] on label "ICT Dashboards" at bounding box center [237, 166] width 25 height 5
click at [193, 184] on span "Update User" at bounding box center [192, 183] width 19 height 4
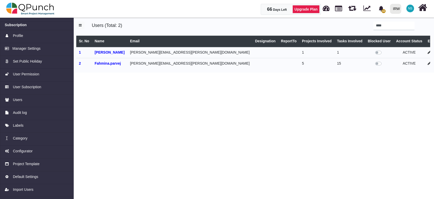
click at [428, 52] on icon at bounding box center [429, 52] width 3 height 4
select select
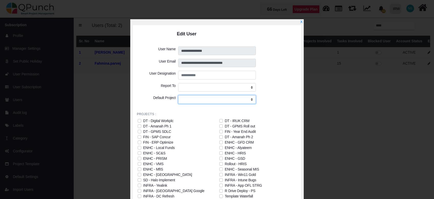
click at [251, 99] on select "**********" at bounding box center [217, 99] width 78 height 9
select select "****"
click at [178, 95] on select "**********" at bounding box center [217, 99] width 78 height 9
click at [252, 86] on select "**********" at bounding box center [217, 87] width 78 height 9
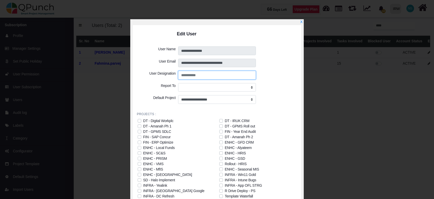
click at [226, 76] on input "text" at bounding box center [217, 75] width 78 height 9
click at [291, 86] on div at bounding box center [277, 87] width 40 height 9
click at [302, 22] on div "**********" at bounding box center [217, 131] width 174 height 225
click at [300, 22] on link "X" at bounding box center [301, 22] width 3 height 4
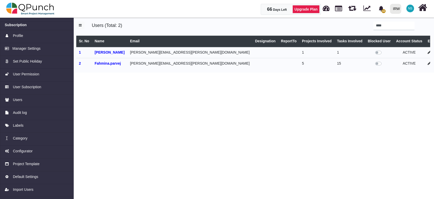
click at [428, 53] on icon at bounding box center [429, 52] width 3 height 4
select select
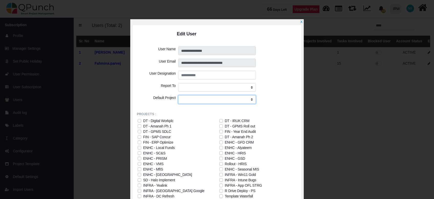
click at [195, 98] on select "**********" at bounding box center [217, 99] width 78 height 9
select select "****"
click at [178, 95] on select "**********" at bounding box center [217, 99] width 78 height 9
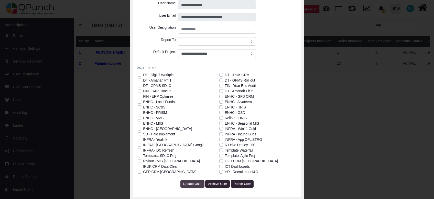
click at [194, 184] on span "Update User" at bounding box center [192, 183] width 19 height 4
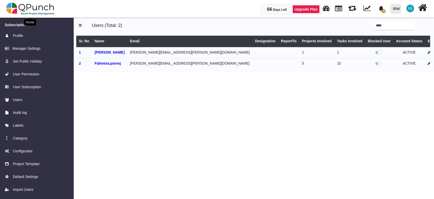
click at [39, 11] on img at bounding box center [30, 8] width 48 height 15
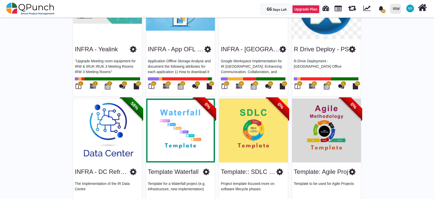
scroll to position [1082, 0]
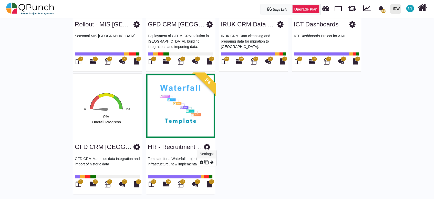
click at [206, 143] on icon at bounding box center [206, 147] width 7 height 8
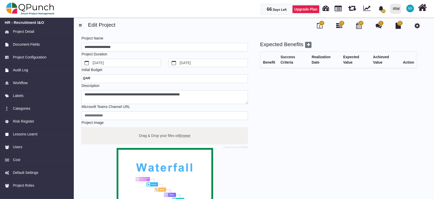
scroll to position [74, 0]
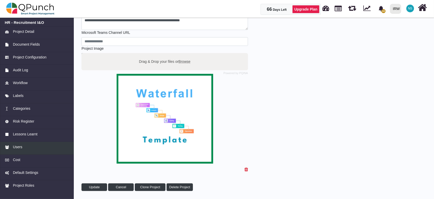
click at [17, 148] on span "Users" at bounding box center [17, 146] width 9 height 5
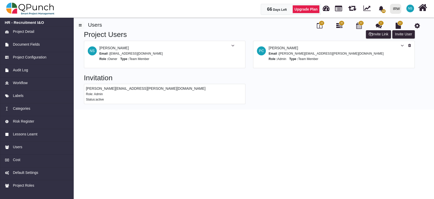
click at [234, 94] on div "Role: Admin" at bounding box center [165, 93] width 158 height 5
click at [403, 45] on icon at bounding box center [402, 46] width 3 height 4
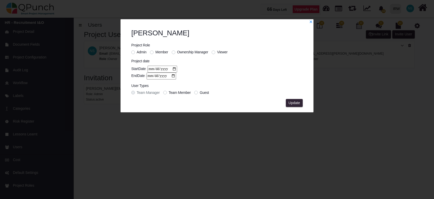
click at [177, 51] on label "Ownership Manager" at bounding box center [192, 51] width 31 height 5
click at [295, 104] on span "Update" at bounding box center [294, 103] width 12 height 4
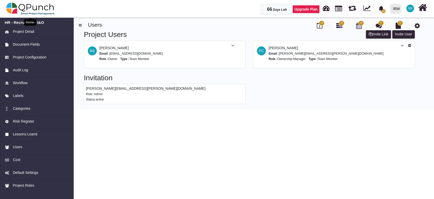
click at [35, 8] on img at bounding box center [30, 8] width 48 height 15
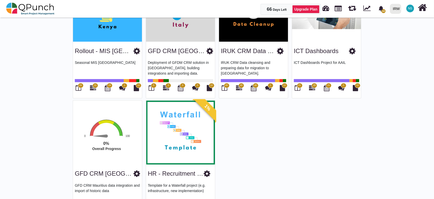
scroll to position [1082, 0]
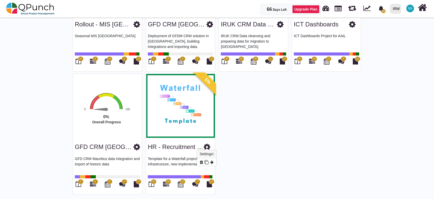
click at [208, 143] on icon at bounding box center [206, 147] width 7 height 8
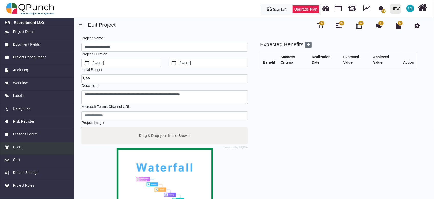
click at [20, 147] on span "Users" at bounding box center [17, 146] width 9 height 5
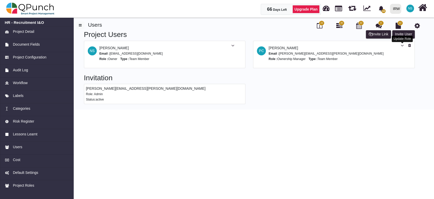
click at [402, 45] on icon at bounding box center [402, 46] width 3 height 4
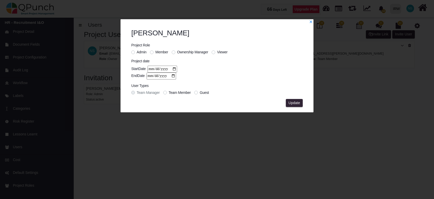
click at [138, 51] on span "Admin" at bounding box center [142, 52] width 10 height 4
click at [294, 102] on span "Update" at bounding box center [294, 103] width 12 height 4
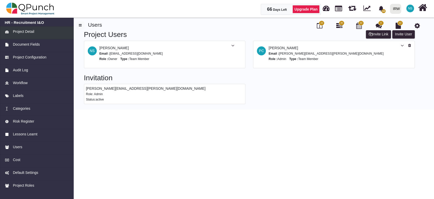
click at [22, 32] on span "Project Detail" at bounding box center [23, 31] width 21 height 5
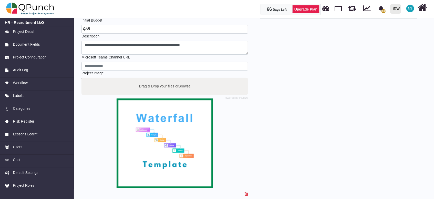
scroll to position [74, 0]
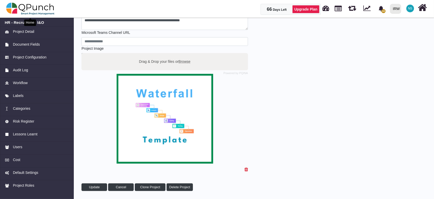
click at [29, 4] on img at bounding box center [30, 8] width 48 height 15
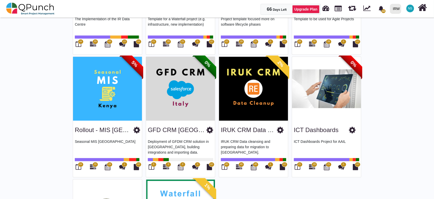
scroll to position [968, 0]
